Goal: Task Accomplishment & Management: Manage account settings

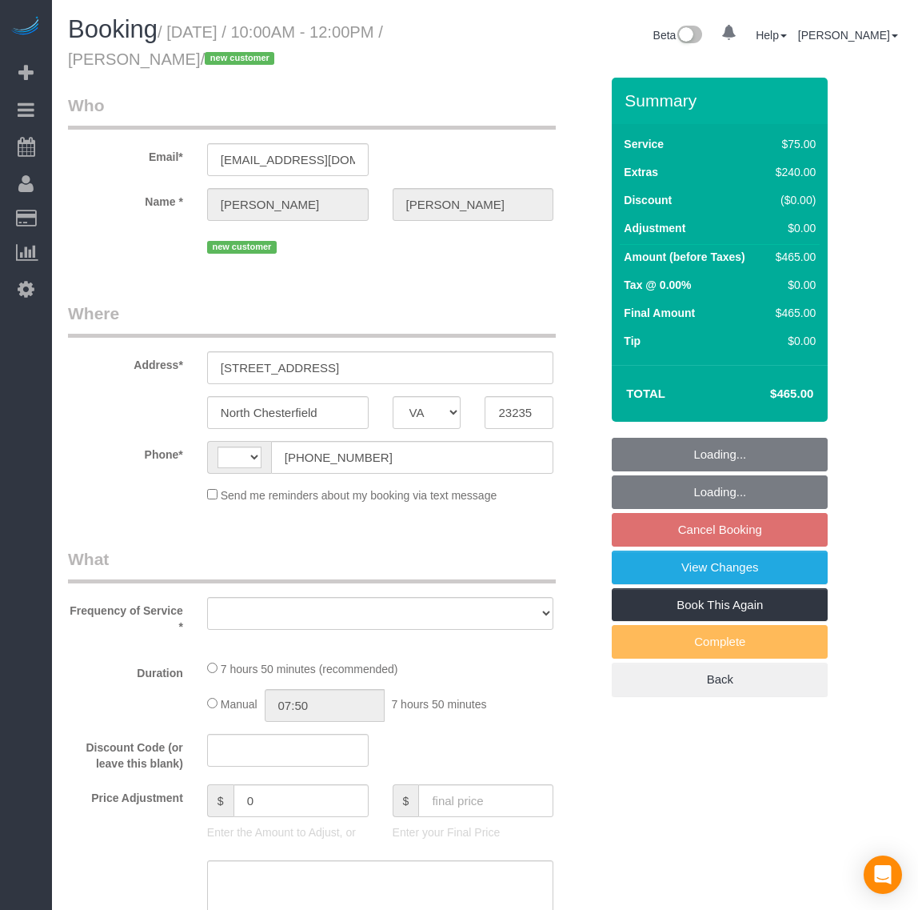
select select "VA"
select select "number:2"
select select "number:35"
select select "string:[GEOGRAPHIC_DATA]"
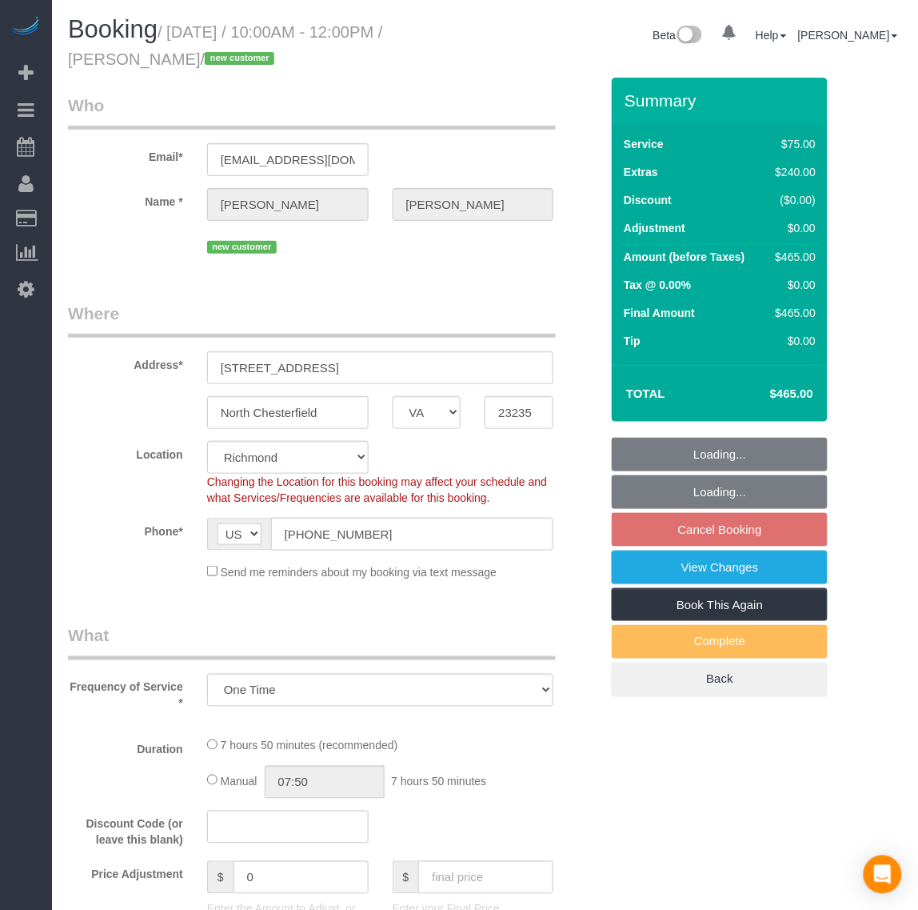
select select "object:1355"
select select "spot2"
select select "1001"
select select "2"
select select "1"
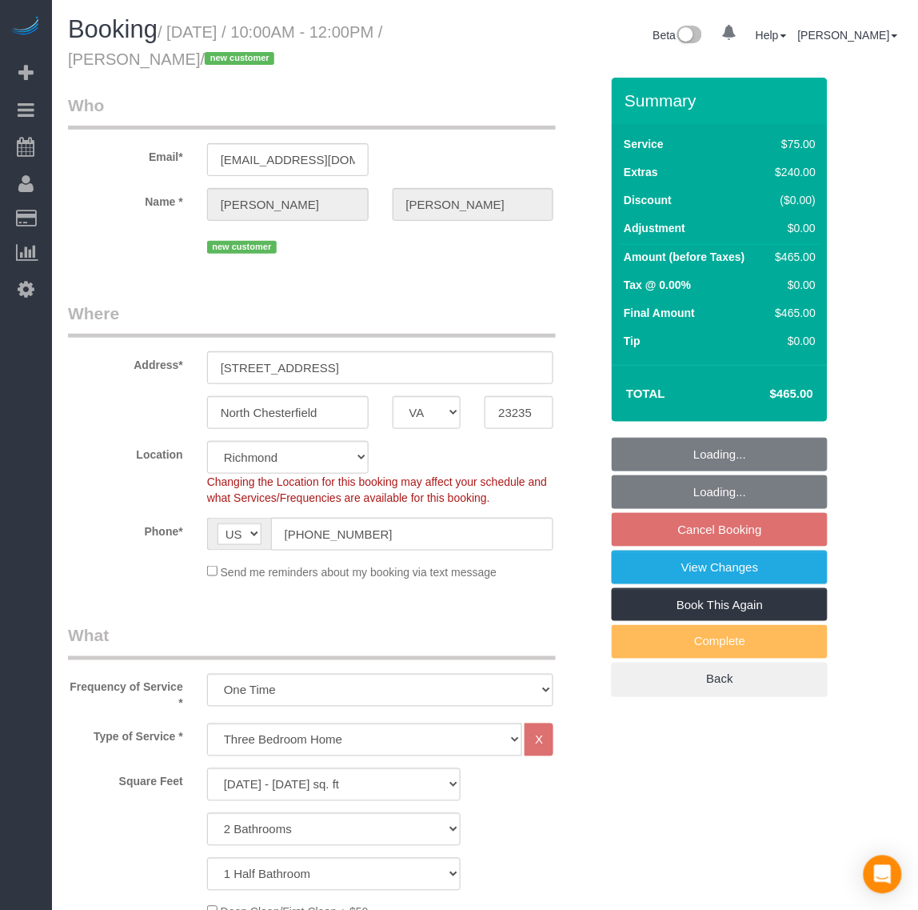
select select "1001"
select select "2"
select select "1"
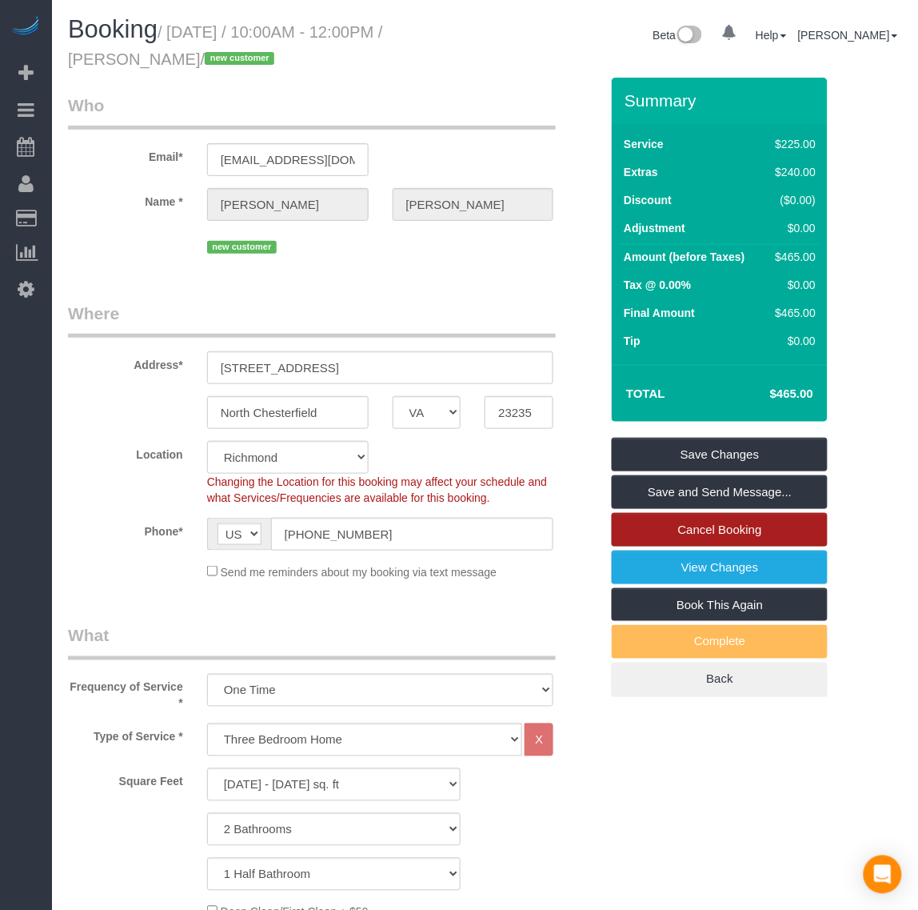
click at [678, 536] on link "Cancel Booking" at bounding box center [720, 530] width 216 height 34
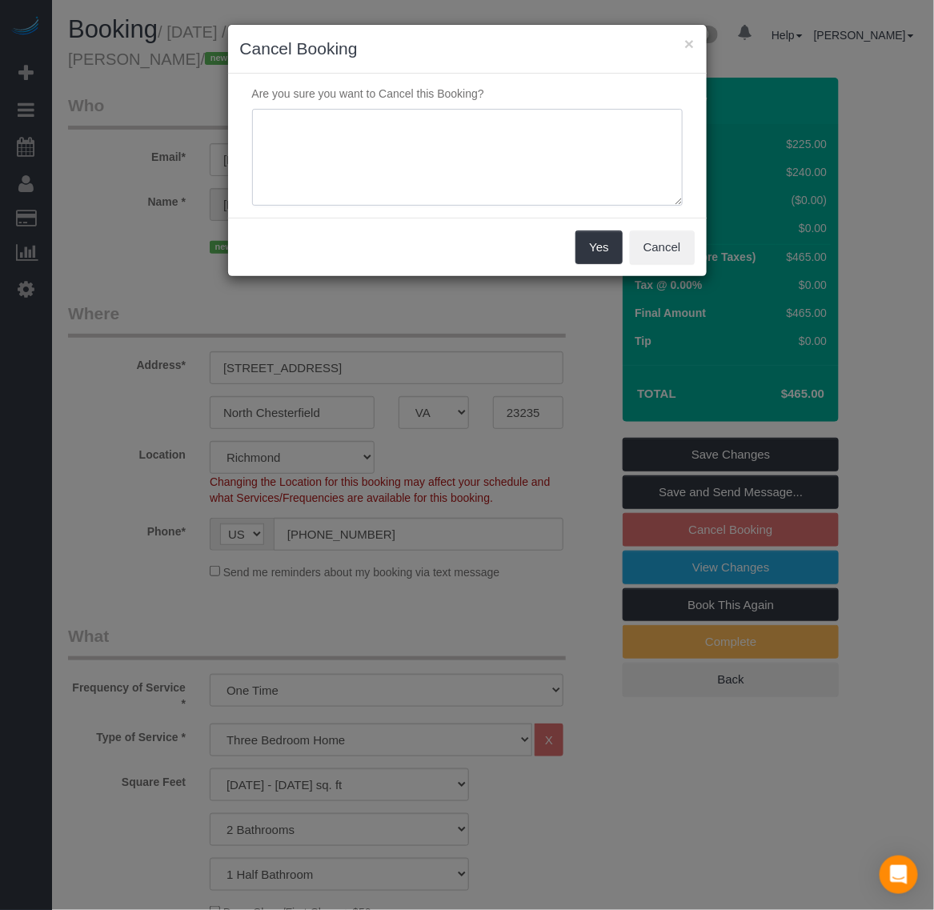
click at [376, 154] on textarea at bounding box center [467, 158] width 430 height 98
type textarea "C"
type textarea "house is not yet ready for cleaning still having construction"
click at [596, 253] on button "Yes" at bounding box center [598, 247] width 46 height 34
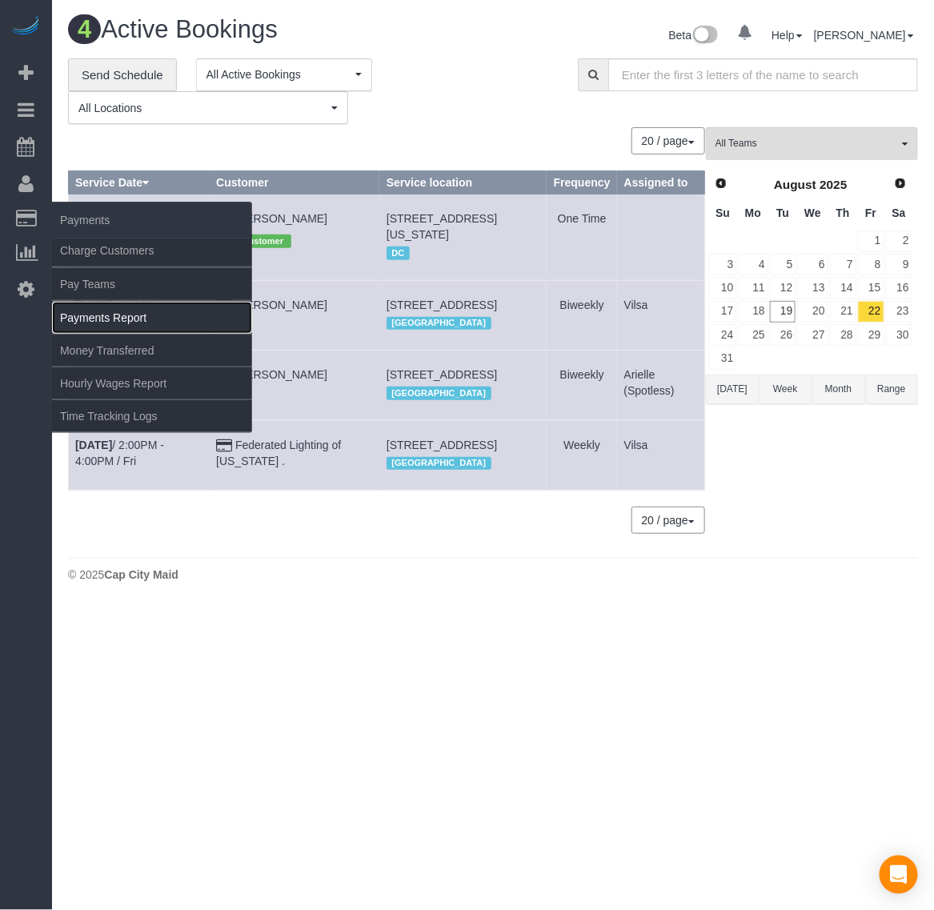
click at [113, 308] on link "Payments Report" at bounding box center [152, 318] width 200 height 32
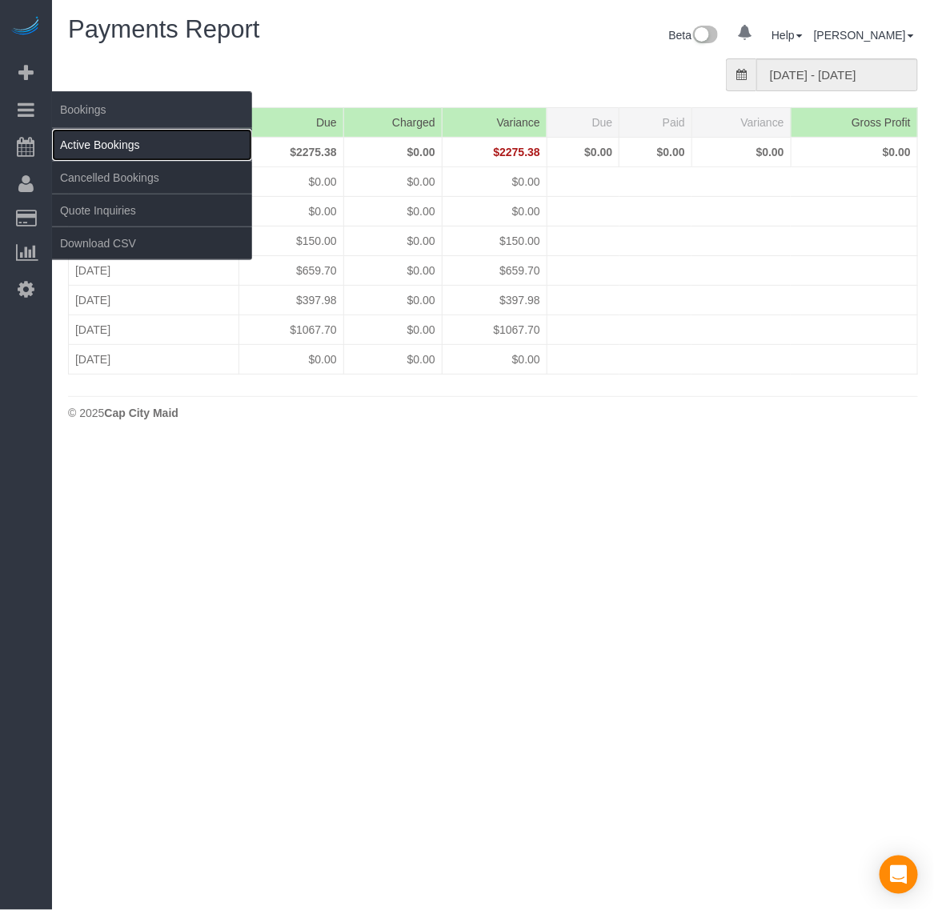
click at [92, 133] on link "Active Bookings" at bounding box center [152, 145] width 200 height 32
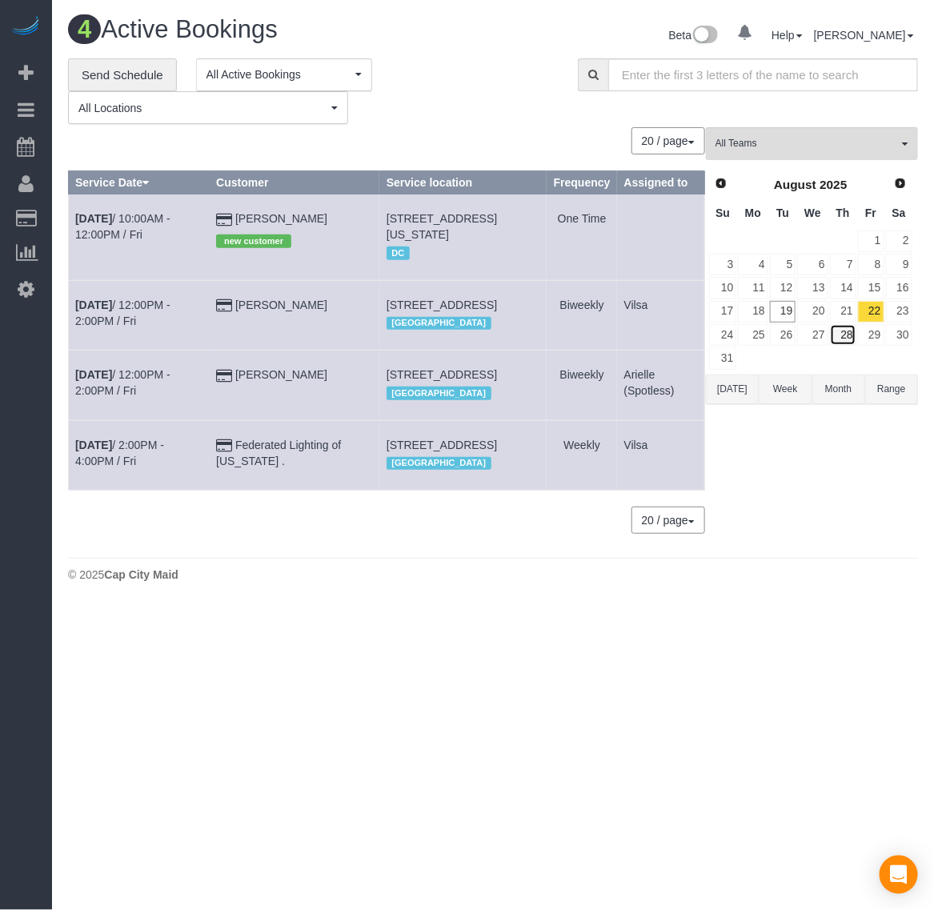
click at [844, 334] on link "28" at bounding box center [843, 335] width 26 height 22
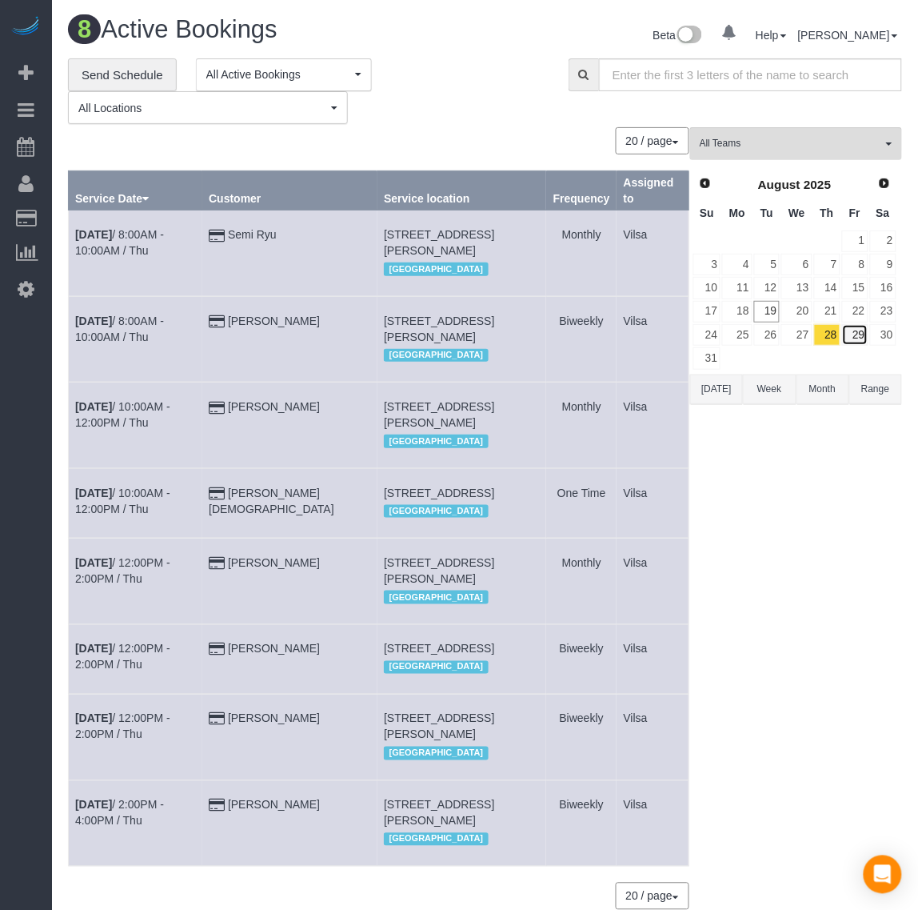
click at [858, 324] on link "29" at bounding box center [855, 335] width 26 height 22
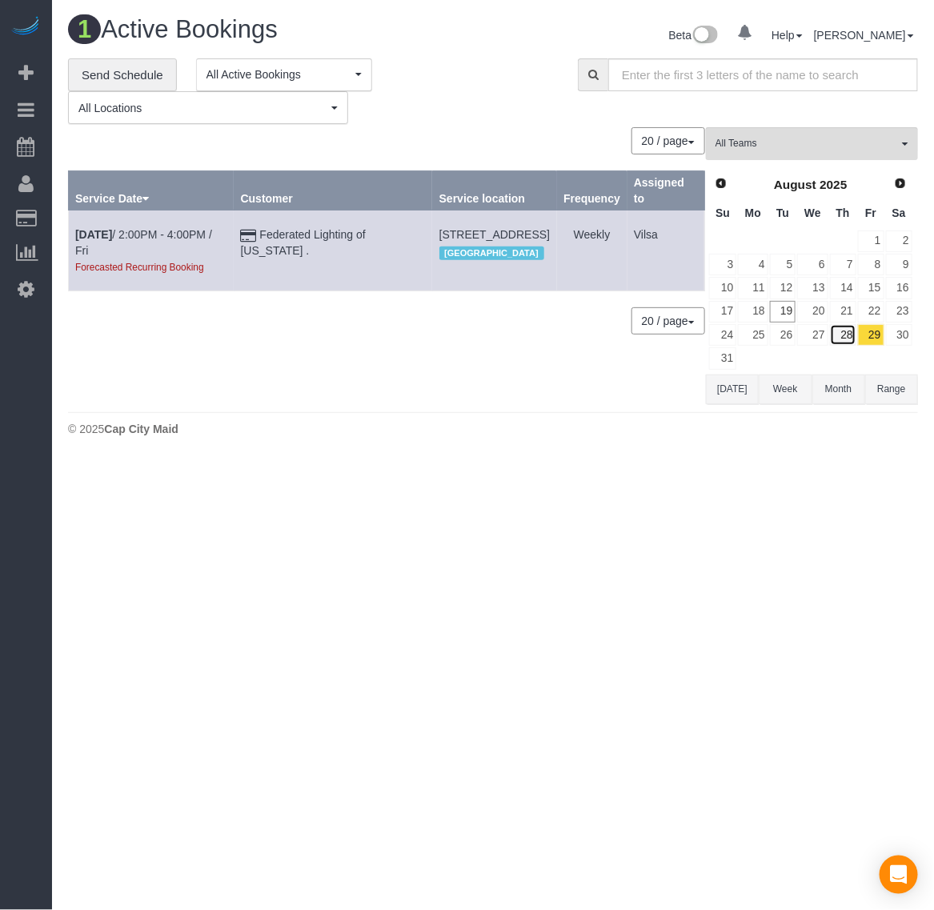
click at [834, 337] on link "28" at bounding box center [843, 335] width 26 height 22
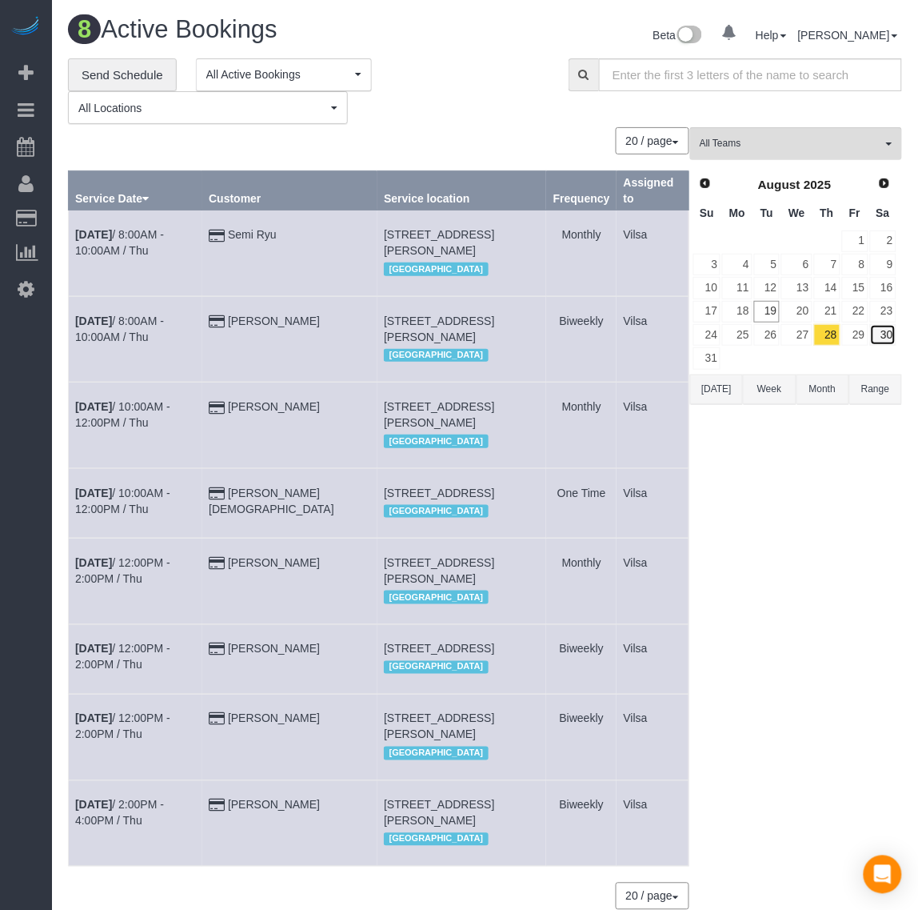
click at [885, 334] on link "30" at bounding box center [883, 335] width 26 height 22
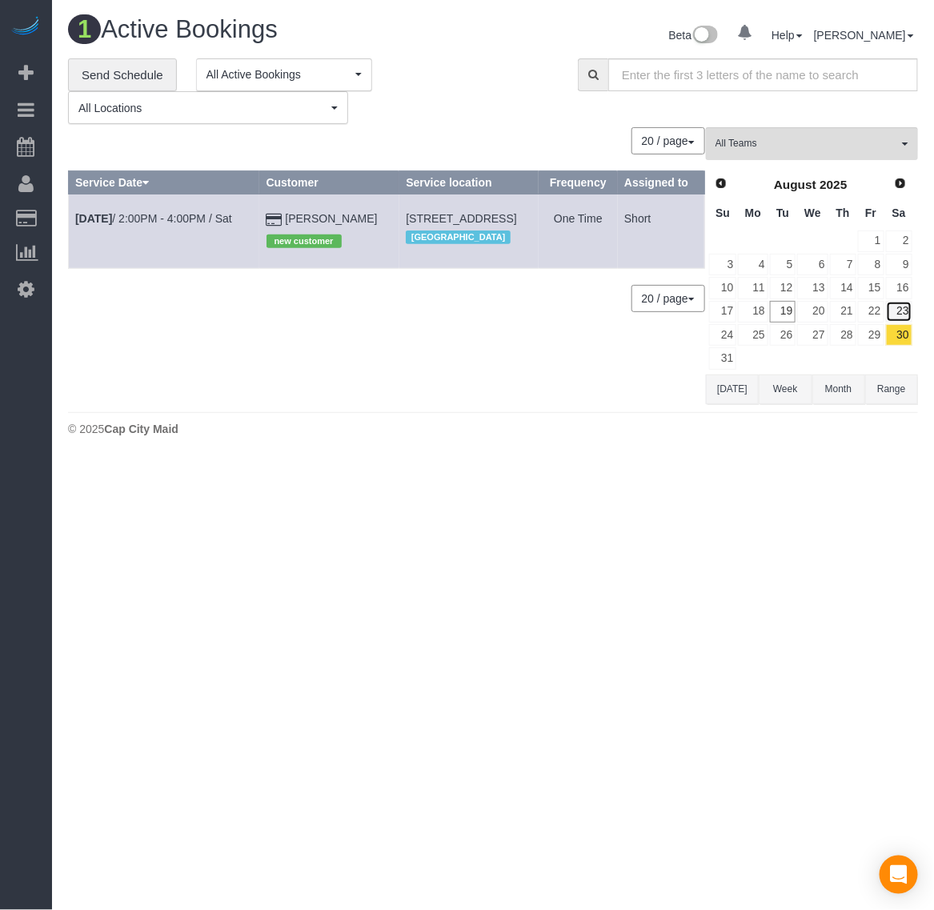
click at [904, 312] on link "23" at bounding box center [899, 312] width 26 height 22
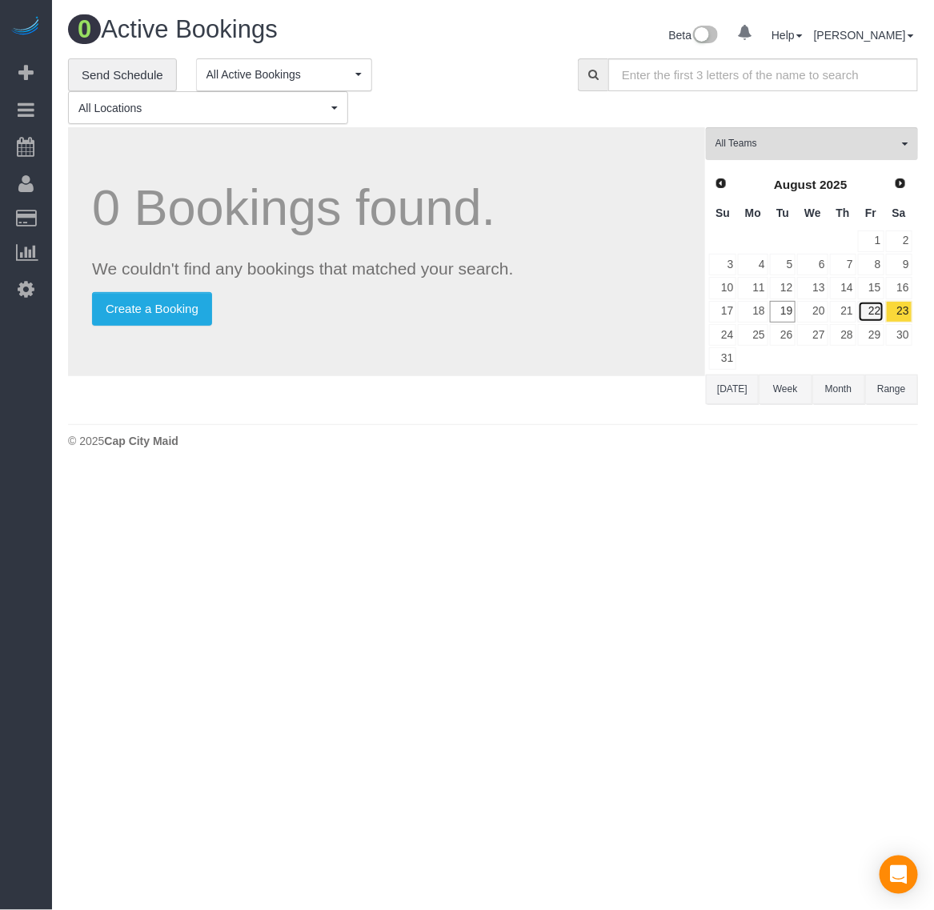
click at [877, 306] on link "22" at bounding box center [871, 312] width 26 height 22
